Goal: Task Accomplishment & Management: Manage account settings

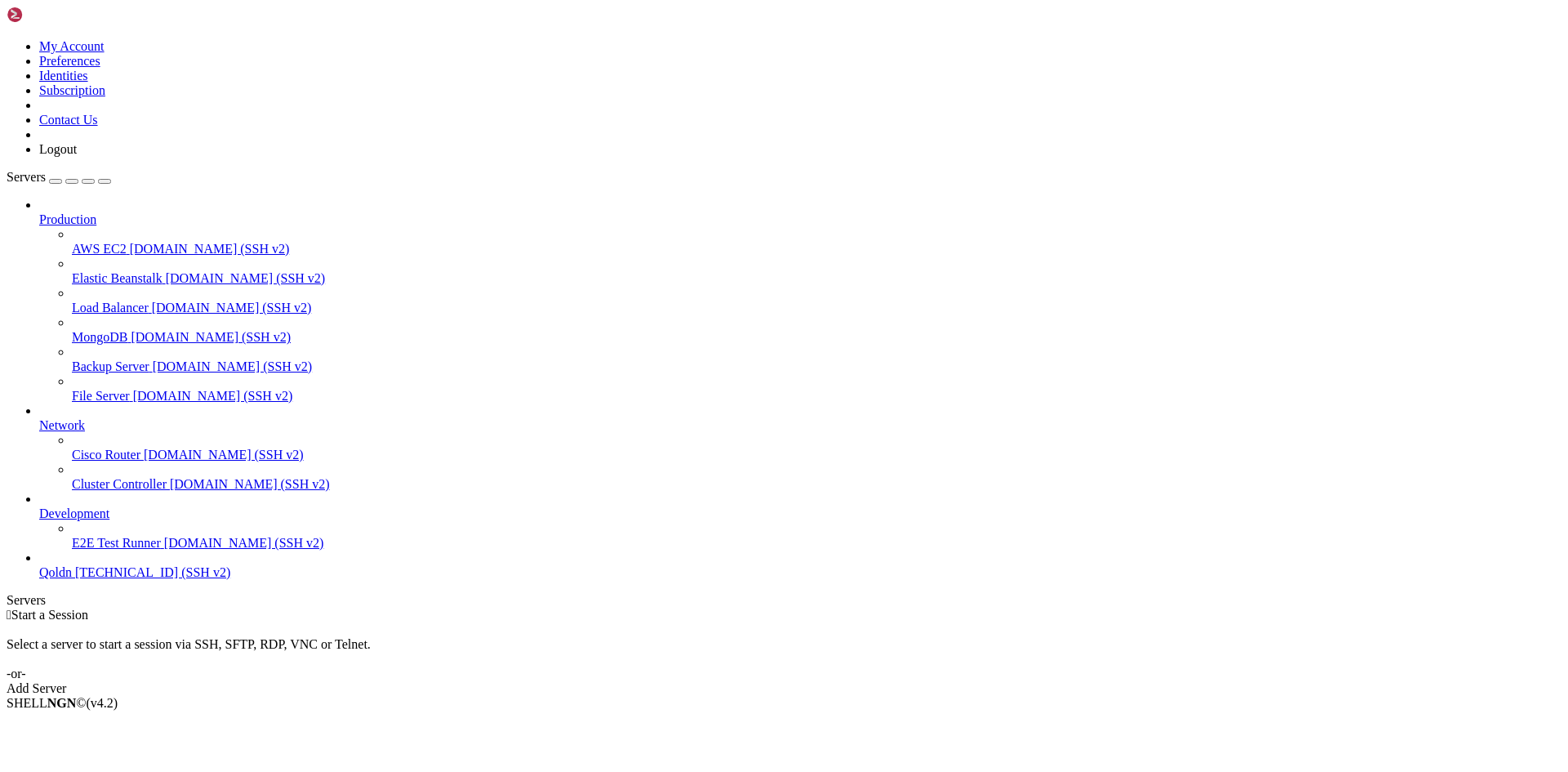
click at [72, 579] on span "Qoldn" at bounding box center [55, 572] width 32 height 14
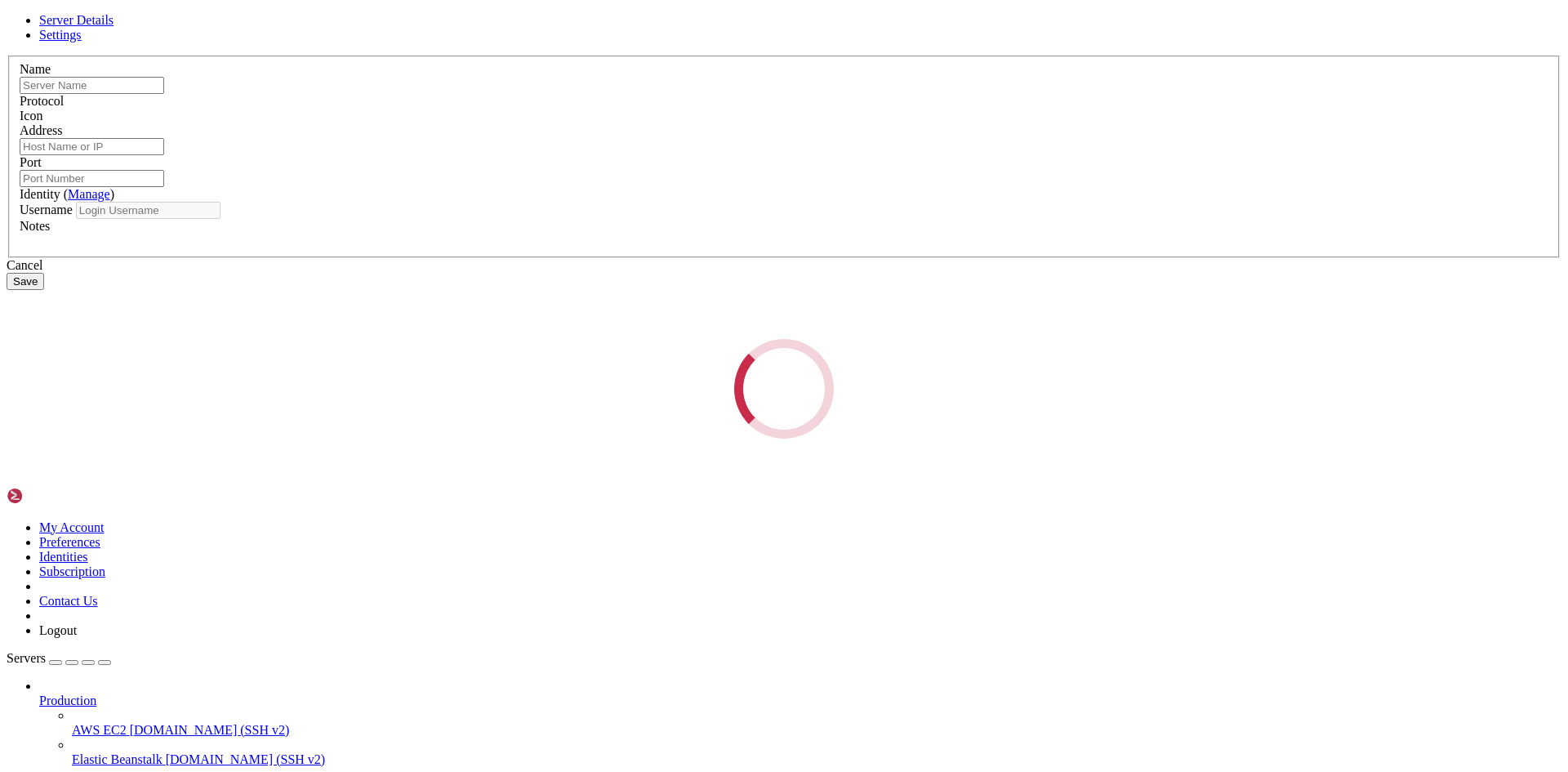
type input "Qoldn"
type input "[TECHNICAL_ID]"
type input "22"
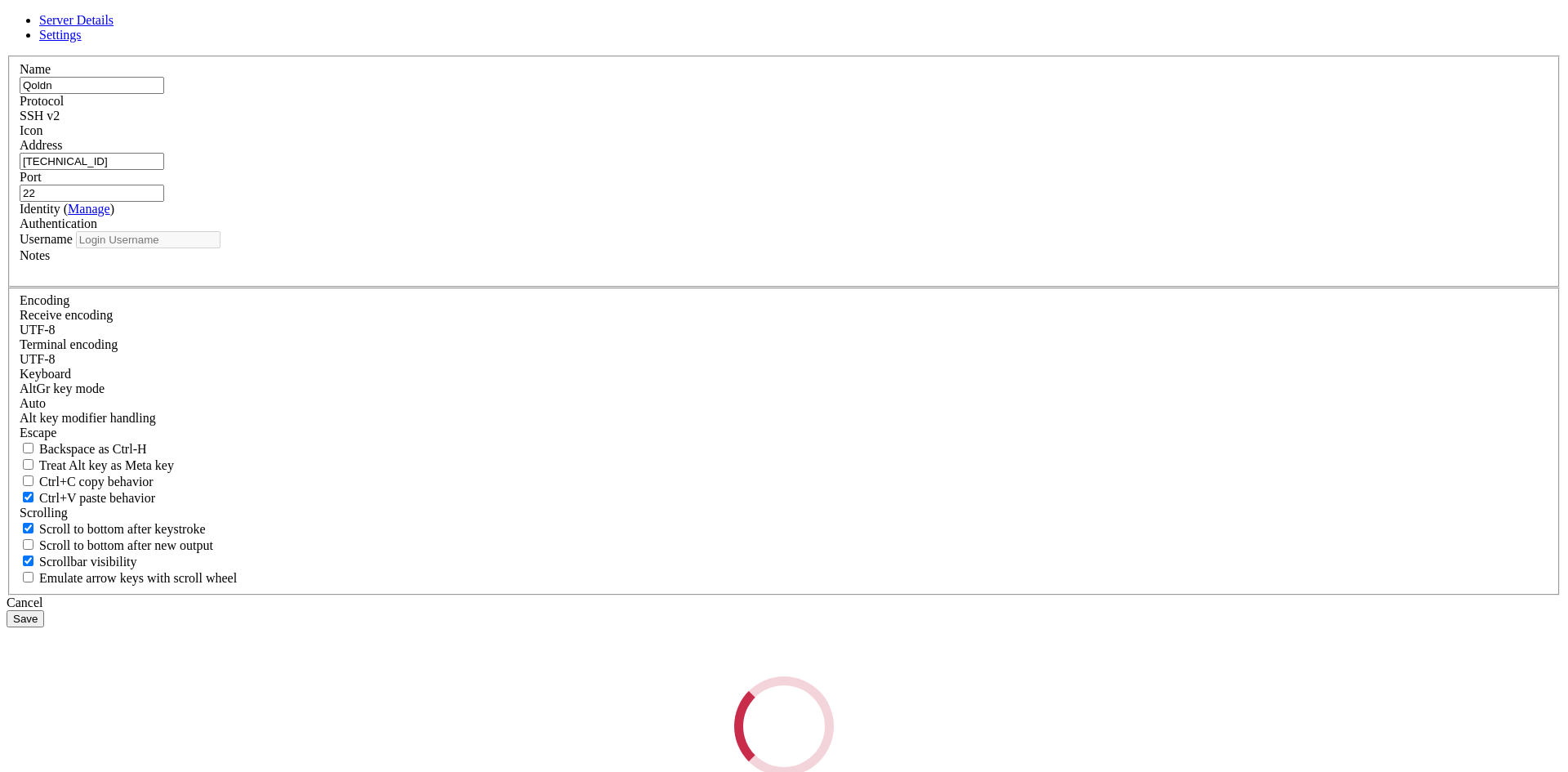
type input "root"
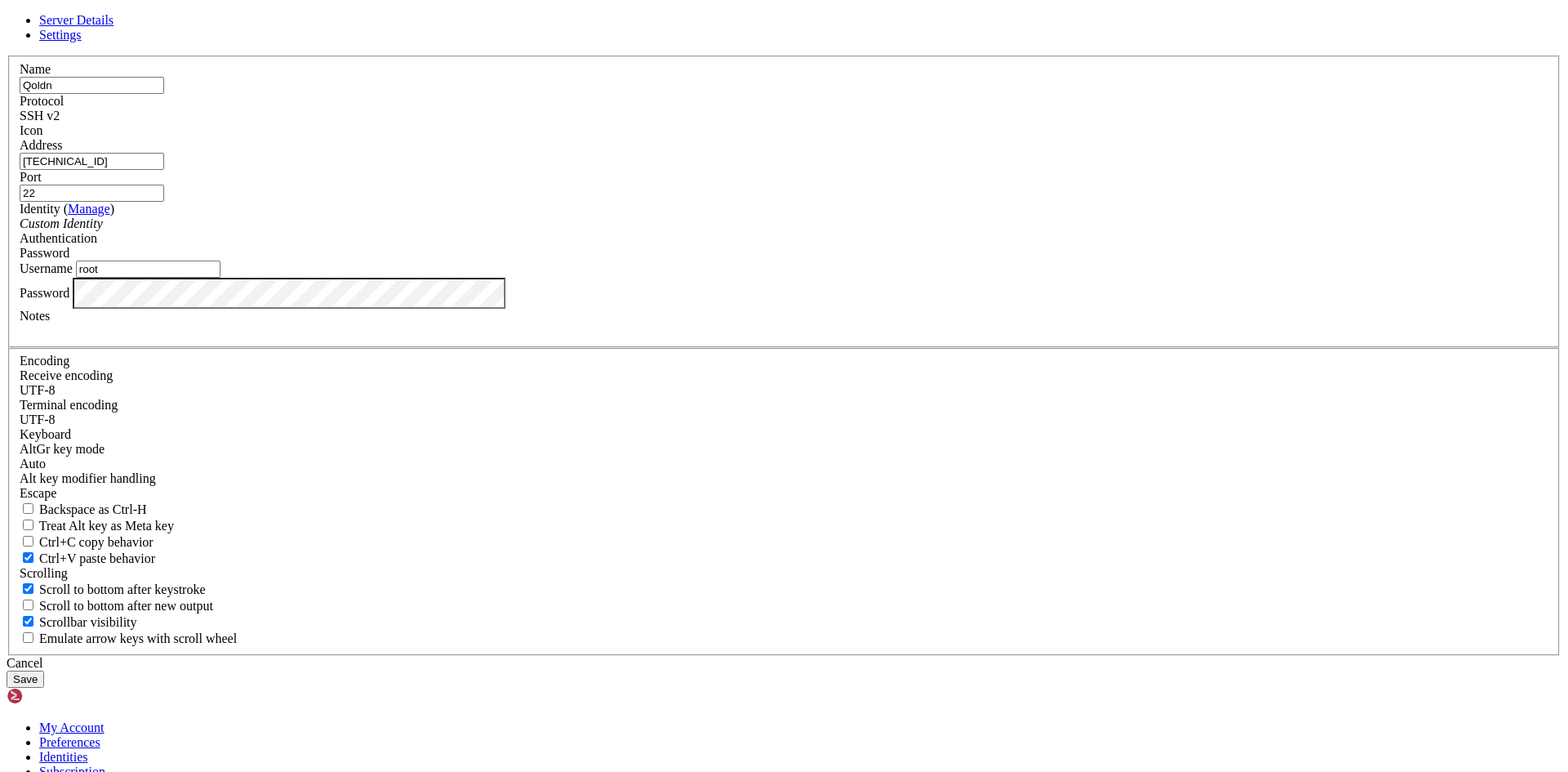
click at [164, 170] on input "[TECHNICAL_ID]" at bounding box center [91, 161] width 145 height 18
